Goal: Task Accomplishment & Management: Use online tool/utility

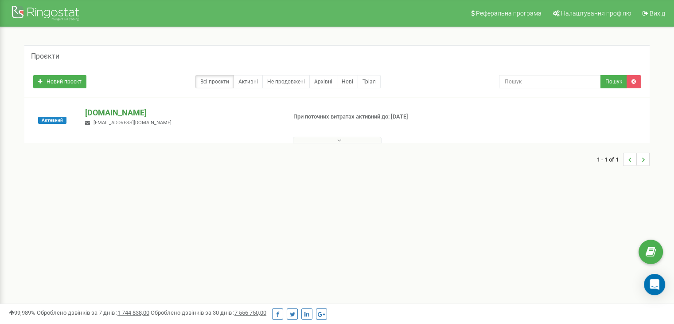
click at [116, 110] on p "[DOMAIN_NAME]" at bounding box center [182, 113] width 194 height 12
click at [115, 110] on p "[DOMAIN_NAME]" at bounding box center [182, 113] width 194 height 12
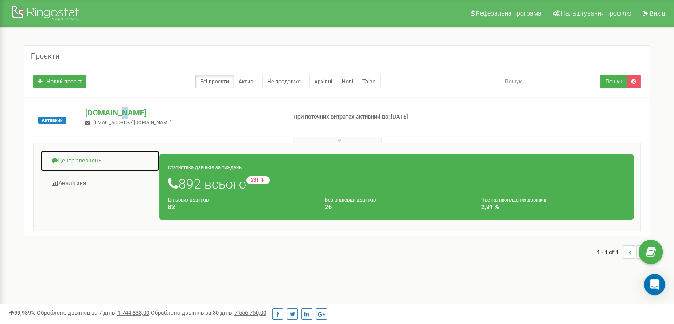
click at [94, 160] on link "Центр звернень" at bounding box center [99, 161] width 119 height 22
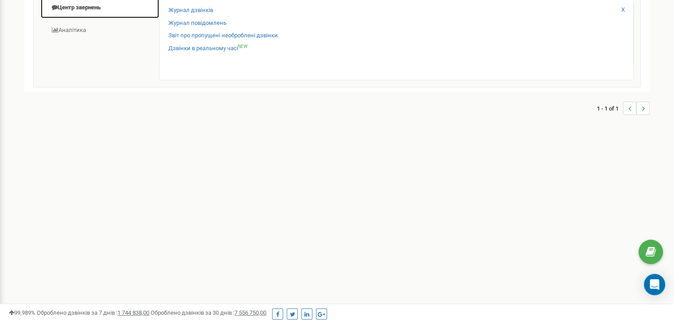
scroll to position [89, 0]
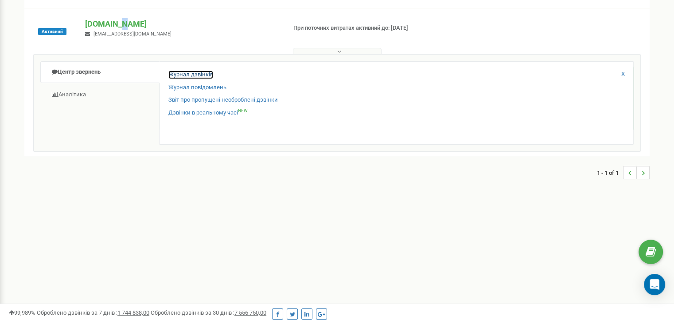
click at [200, 74] on link "Журнал дзвінків" at bounding box center [190, 74] width 45 height 8
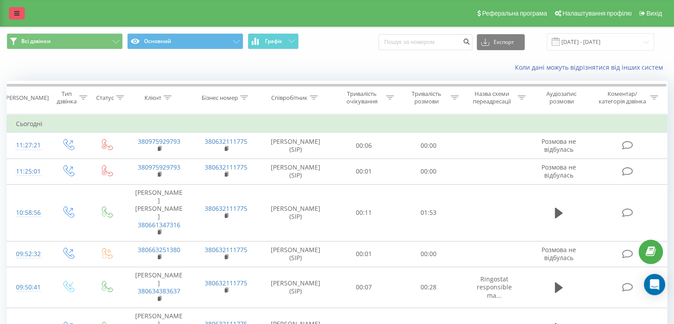
click at [16, 16] on icon at bounding box center [16, 13] width 5 height 6
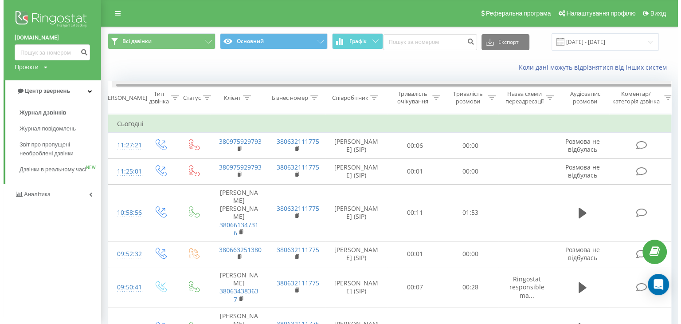
scroll to position [0, 4]
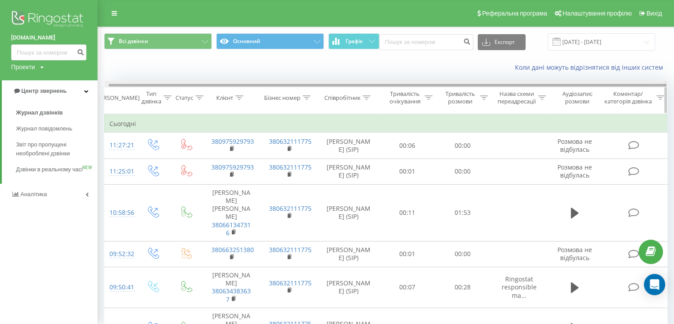
drag, startPoint x: 233, startPoint y: 202, endPoint x: 667, endPoint y: 85, distance: 449.2
click at [667, 85] on div at bounding box center [386, 84] width 563 height 7
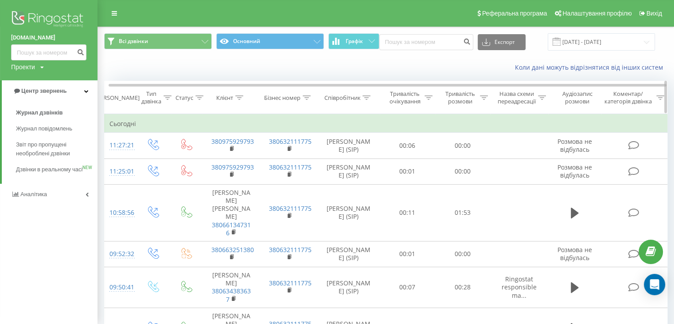
click at [658, 96] on icon at bounding box center [661, 97] width 8 height 4
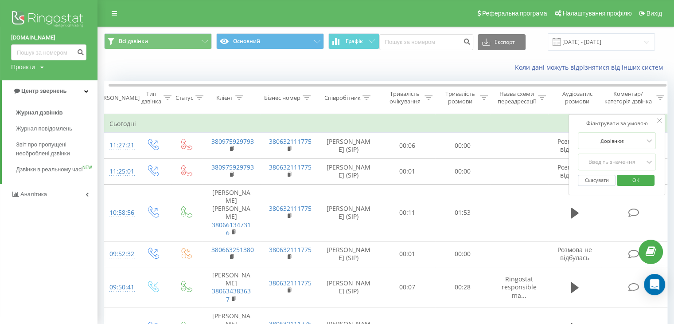
click at [599, 180] on button "Скасувати" at bounding box center [597, 180] width 38 height 11
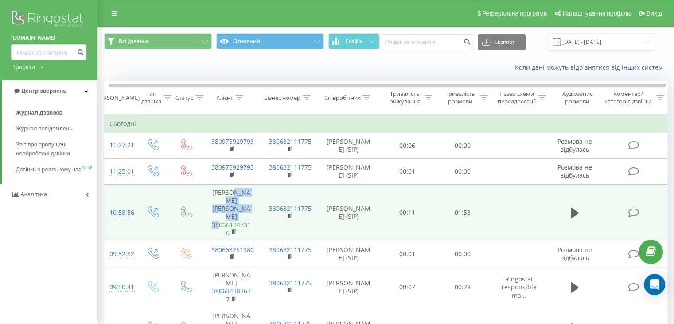
drag, startPoint x: 222, startPoint y: 201, endPoint x: 220, endPoint y: 205, distance: 4.6
click at [219, 203] on td "Сапон Людмила 380661347316" at bounding box center [232, 212] width 58 height 57
click at [233, 230] on rect at bounding box center [233, 232] width 3 height 4
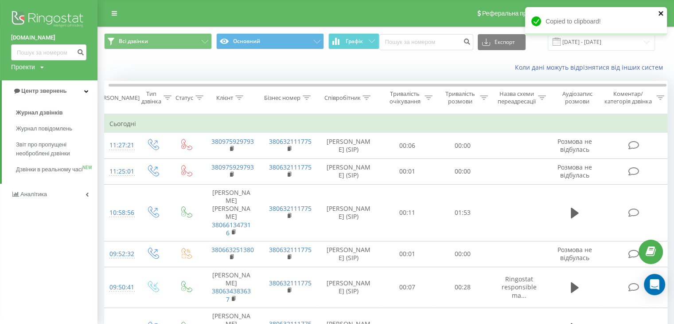
click at [662, 12] on icon "close" at bounding box center [661, 13] width 6 height 7
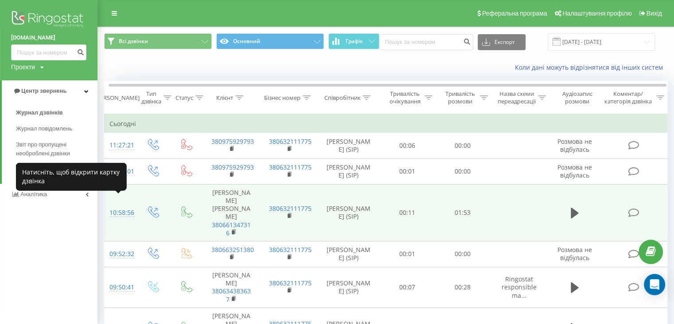
click at [117, 204] on div "10:58:56" at bounding box center [119, 212] width 18 height 17
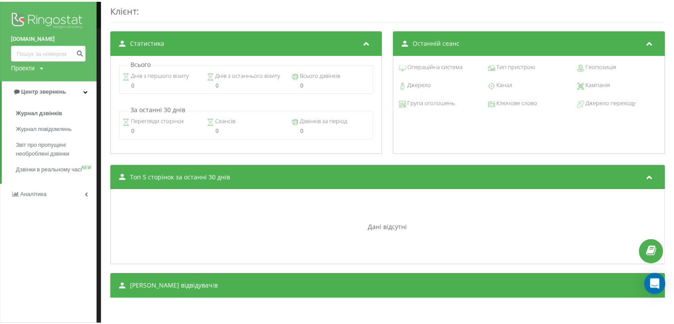
scroll to position [360, 0]
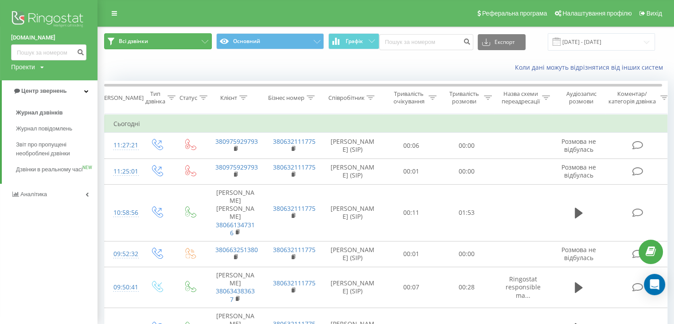
click at [168, 39] on button "Всі дзвінки" at bounding box center [158, 41] width 108 height 16
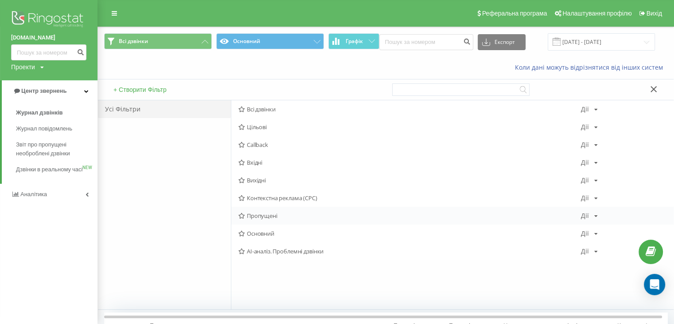
click at [261, 212] on span "Пропущені" at bounding box center [410, 215] width 343 height 6
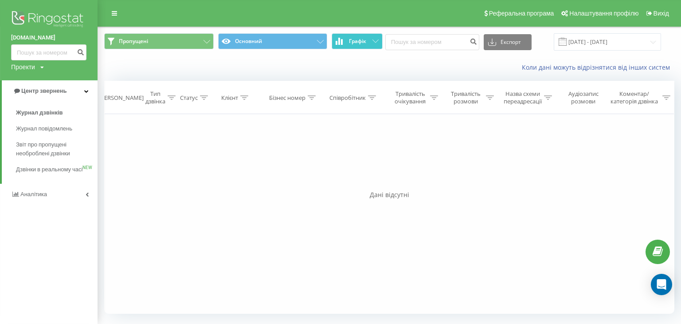
click at [365, 42] on span "Графік" at bounding box center [357, 41] width 17 height 6
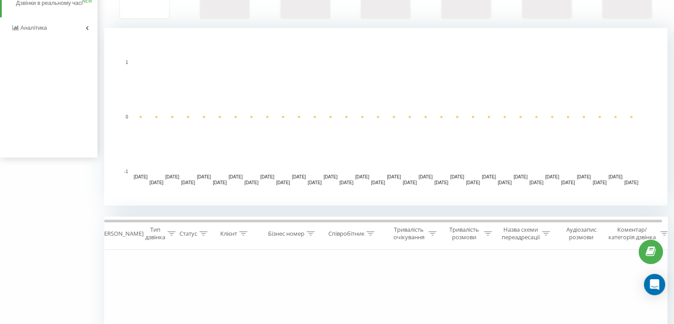
scroll to position [177, 0]
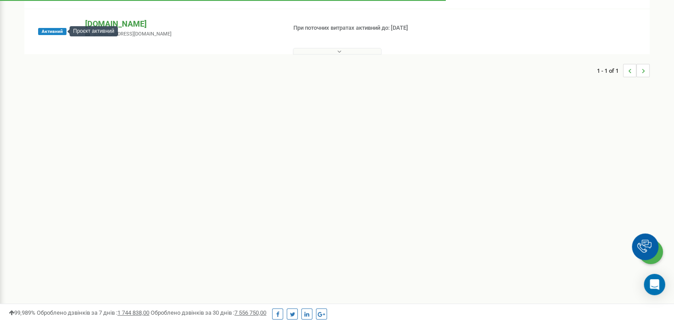
scroll to position [89, 0]
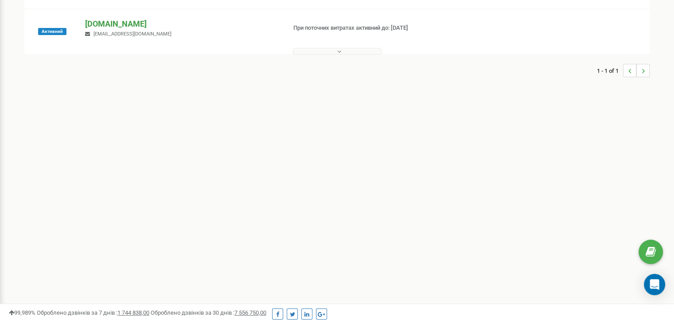
click at [119, 24] on p "[DOMAIN_NAME]" at bounding box center [182, 24] width 194 height 12
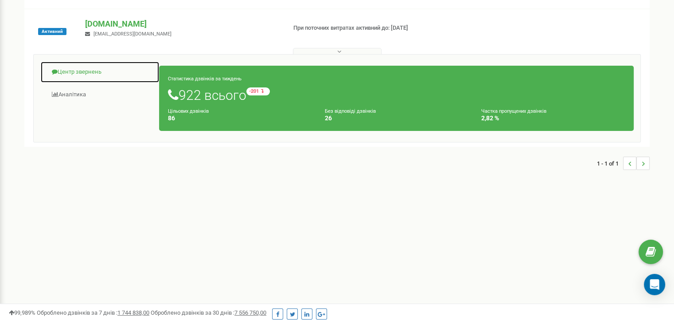
click at [74, 72] on link "Центр звернень" at bounding box center [99, 72] width 119 height 22
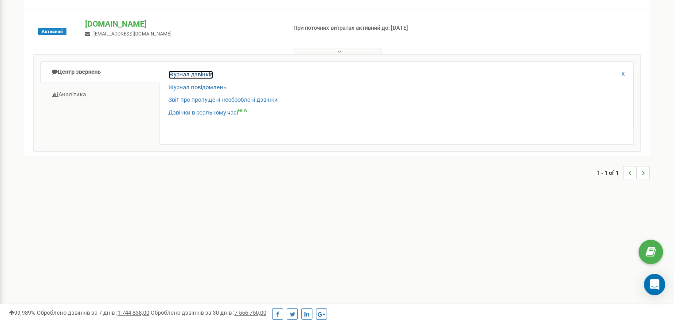
click at [197, 73] on link "Журнал дзвінків" at bounding box center [190, 74] width 45 height 8
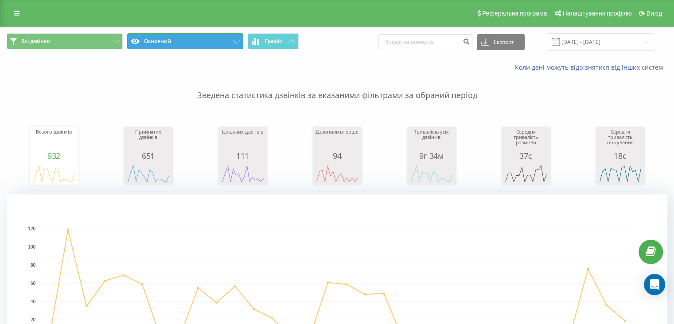
click at [192, 39] on button "Основний" at bounding box center [185, 41] width 116 height 16
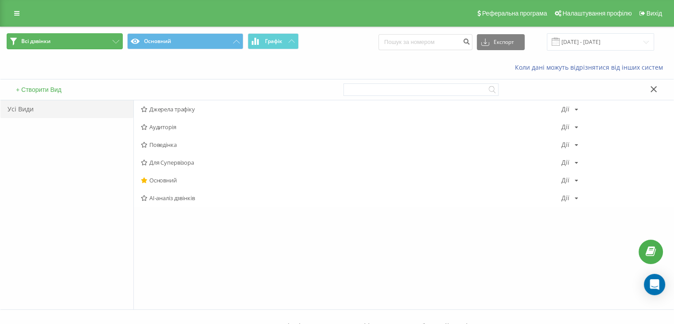
click at [50, 43] on span "Всі дзвінки" at bounding box center [35, 41] width 29 height 7
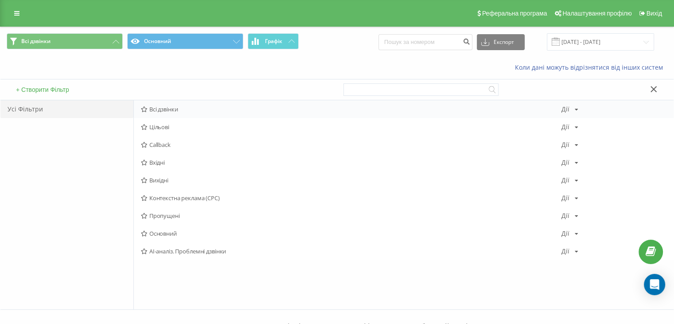
click at [172, 107] on span "Всі дзвінки" at bounding box center [351, 109] width 421 height 6
